Goal: Find specific page/section: Find specific page/section

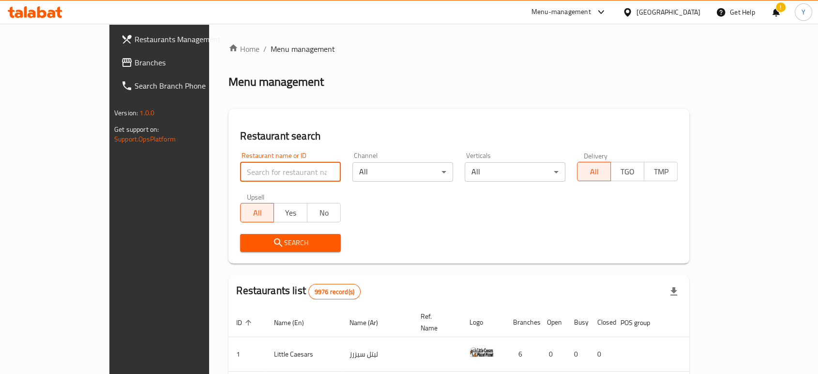
type input "t"
type input "كرام"
click button "Search" at bounding box center [290, 243] width 101 height 18
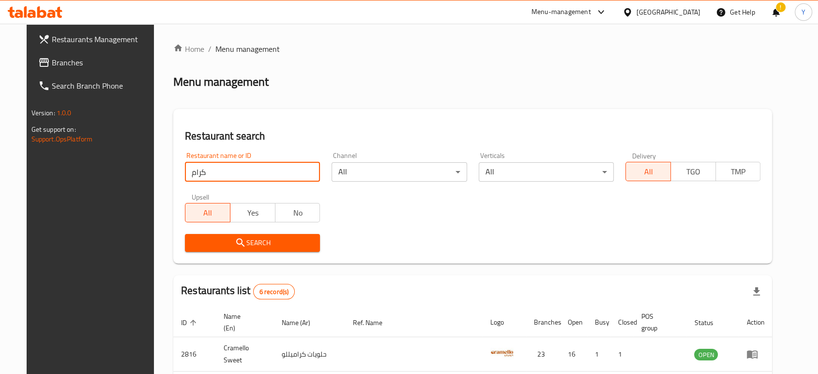
scroll to position [219, 0]
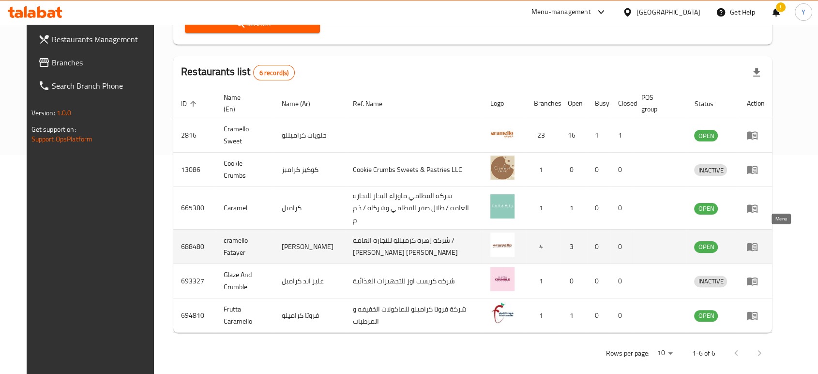
click at [757, 243] on icon "enhanced table" at bounding box center [752, 247] width 11 height 8
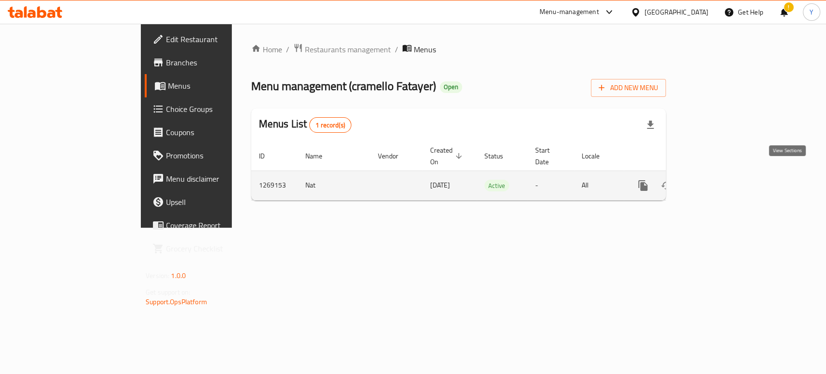
click at [717, 181] on icon "enhanced table" at bounding box center [712, 185] width 9 height 9
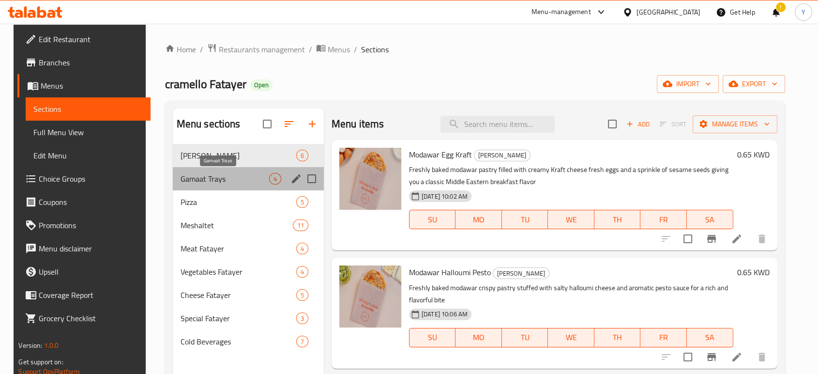
click at [211, 173] on span "Gamaat Trays" at bounding box center [224, 179] width 89 height 12
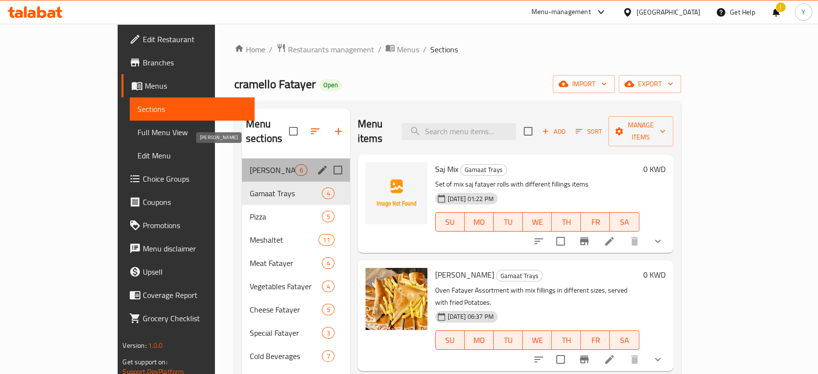
click at [250, 164] on span "[PERSON_NAME]" at bounding box center [272, 170] width 45 height 12
